Goal: Check status: Check status

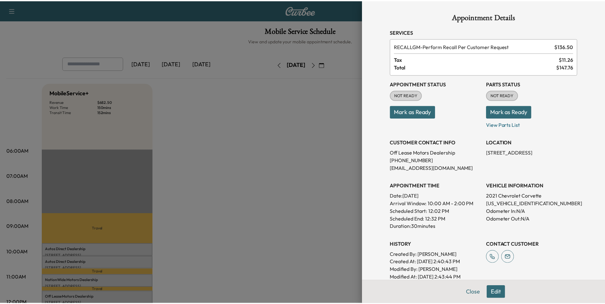
scroll to position [64, 0]
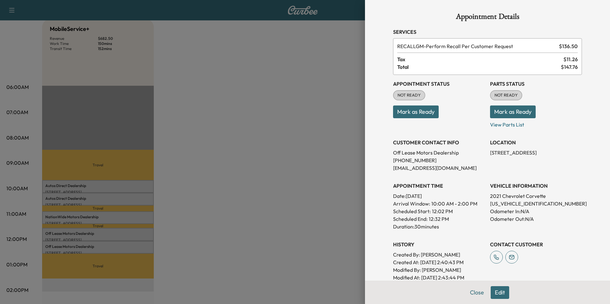
click at [211, 152] on div at bounding box center [305, 152] width 610 height 304
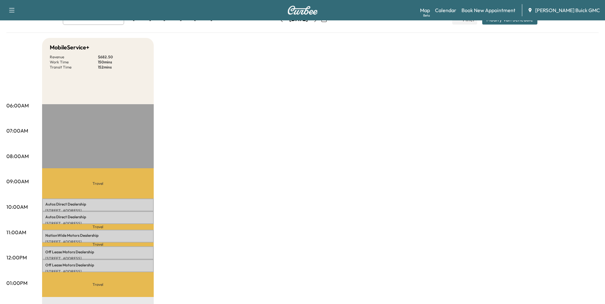
scroll to position [0, 0]
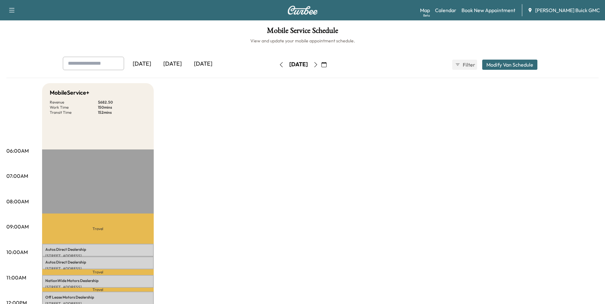
click at [173, 62] on div "[DATE]" at bounding box center [172, 64] width 31 height 15
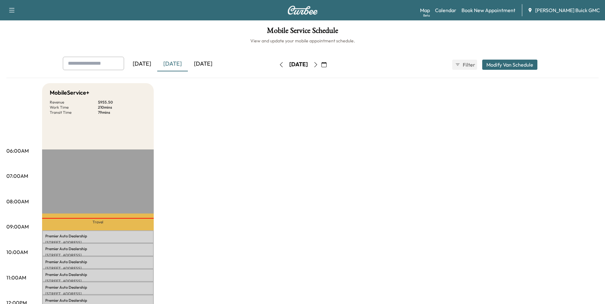
click at [150, 63] on div "[DATE]" at bounding box center [142, 64] width 31 height 15
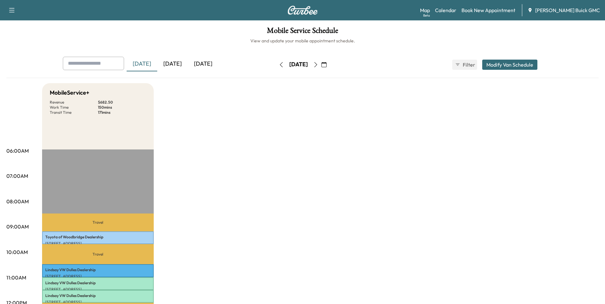
click at [177, 62] on div "[DATE]" at bounding box center [172, 64] width 31 height 15
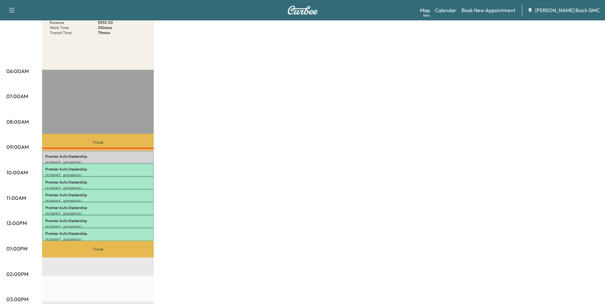
scroll to position [96, 0]
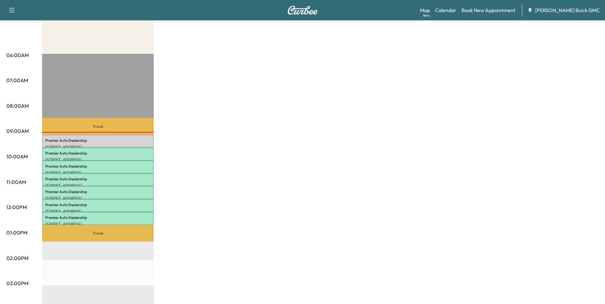
click at [223, 126] on div "MobileService+ Revenue $ 955.50 Work Time 210 mins Transit Time 79 mins Travel …" at bounding box center [320, 227] width 557 height 478
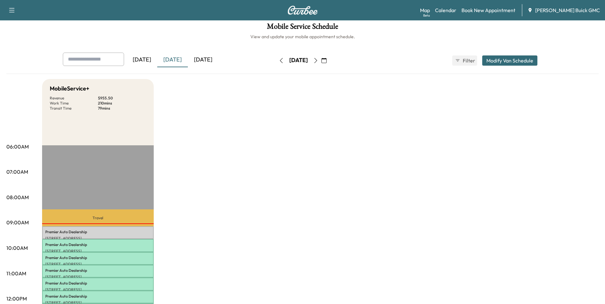
scroll to position [0, 0]
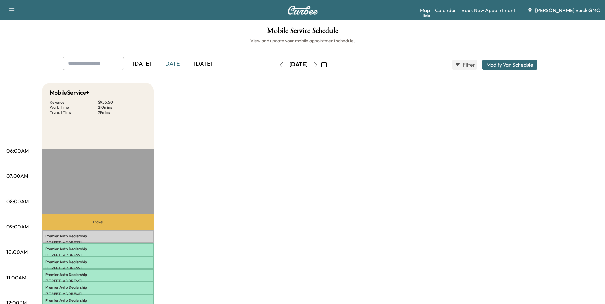
click at [145, 63] on div "[DATE]" at bounding box center [142, 64] width 31 height 15
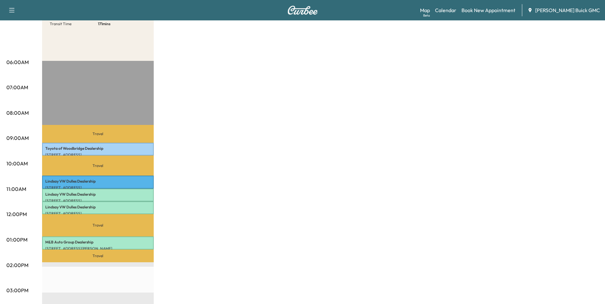
scroll to position [128, 0]
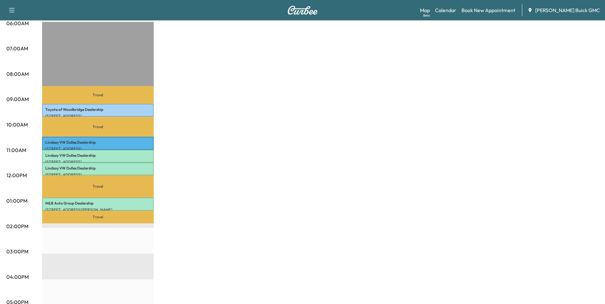
click at [226, 144] on div "MobileService+ Revenue $ 682.50 Work Time 150 mins Transit Time 171 mins Travel…" at bounding box center [320, 195] width 557 height 478
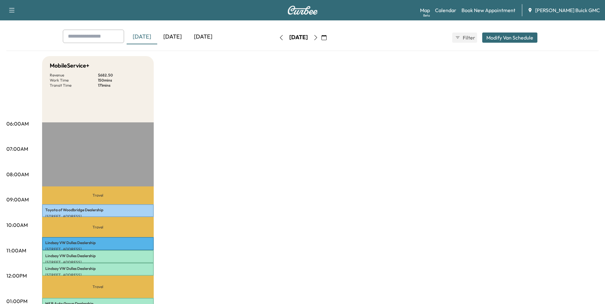
scroll to position [0, 0]
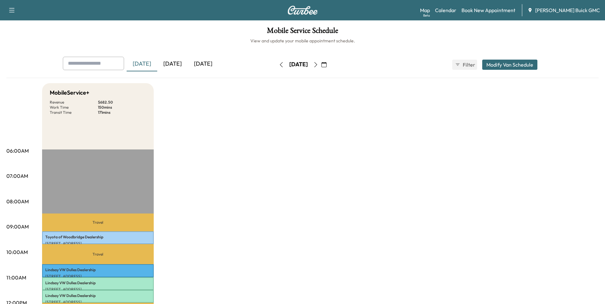
click at [175, 62] on div "[DATE]" at bounding box center [172, 64] width 31 height 15
